Goal: Information Seeking & Learning: Learn about a topic

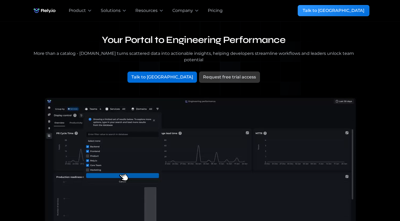
click at [219, 10] on div "Pricing" at bounding box center [215, 10] width 15 height 6
